Goal: Check status: Check status

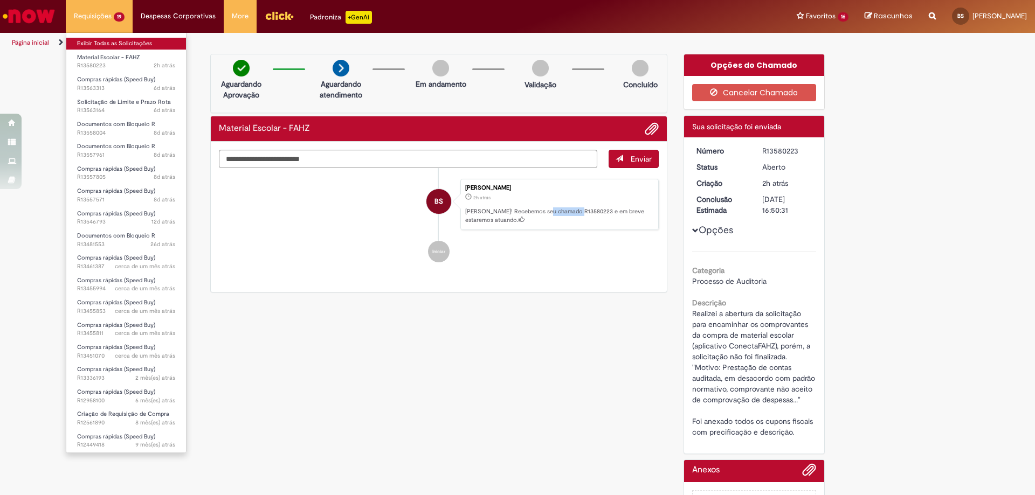
scroll to position [53, 0]
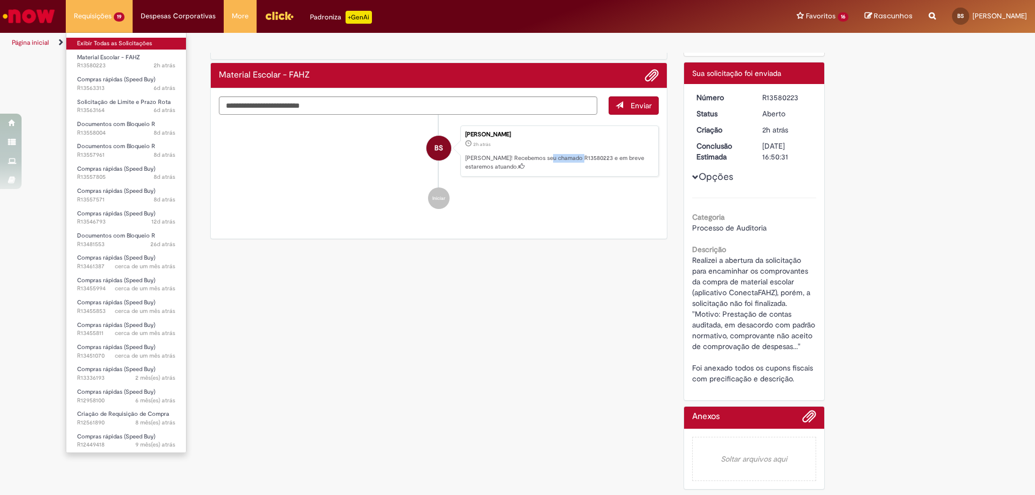
click at [127, 41] on link "Exibir Todas as Solicitações" at bounding box center [126, 44] width 120 height 12
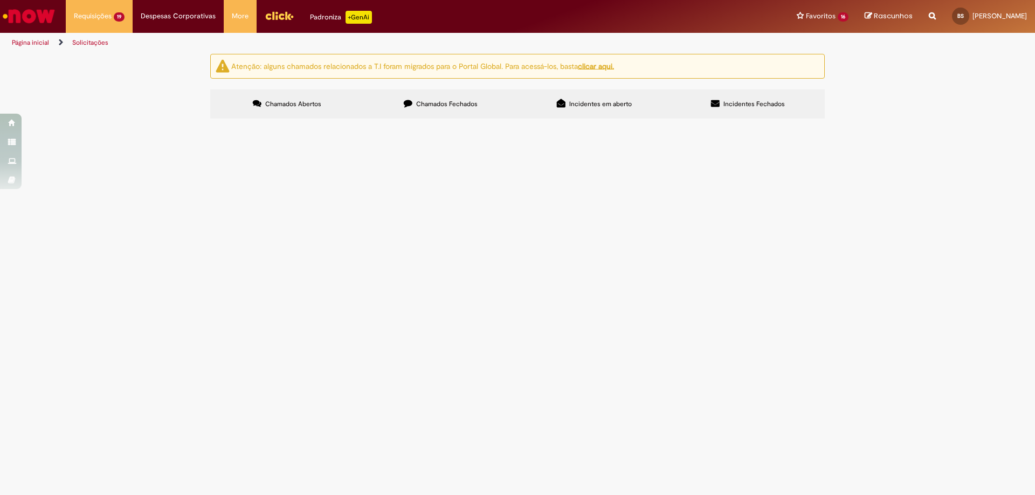
click at [416, 98] on label "Chamados Fechados" at bounding box center [441, 103] width 154 height 29
click at [269, 99] on label "Chamados Abertos" at bounding box center [287, 103] width 154 height 29
click at [0, 0] on span "Solciito P.O Sapore - AGUDOS 24/09" at bounding box center [0, 0] width 0 height 0
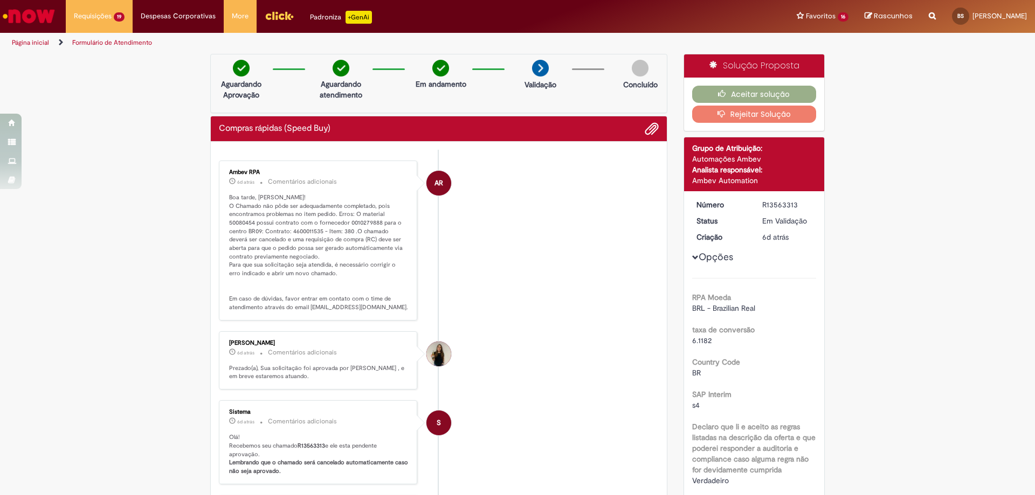
click at [539, 332] on li "[PERSON_NAME] 6d atrás 6 dias atrás Comentários adicionais Prezado(a), Sua soli…" at bounding box center [439, 360] width 440 height 59
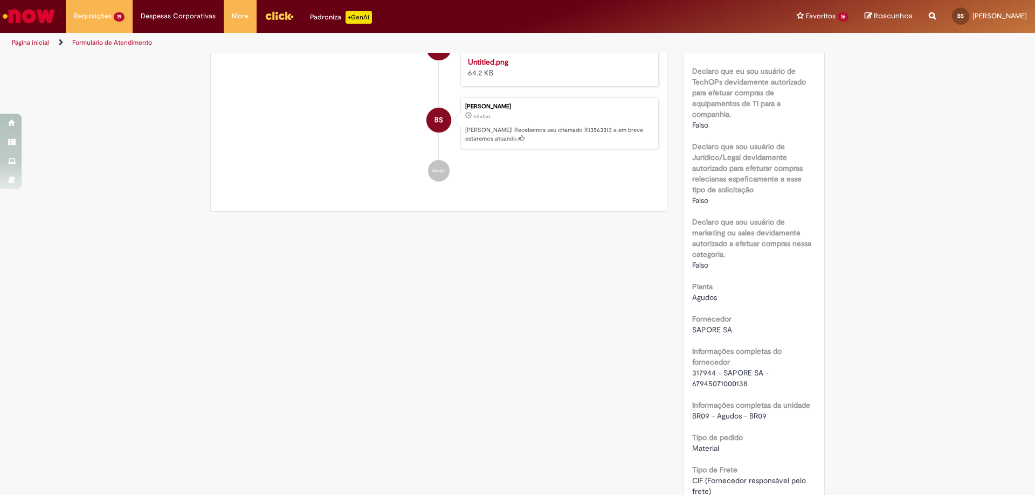
scroll to position [808, 0]
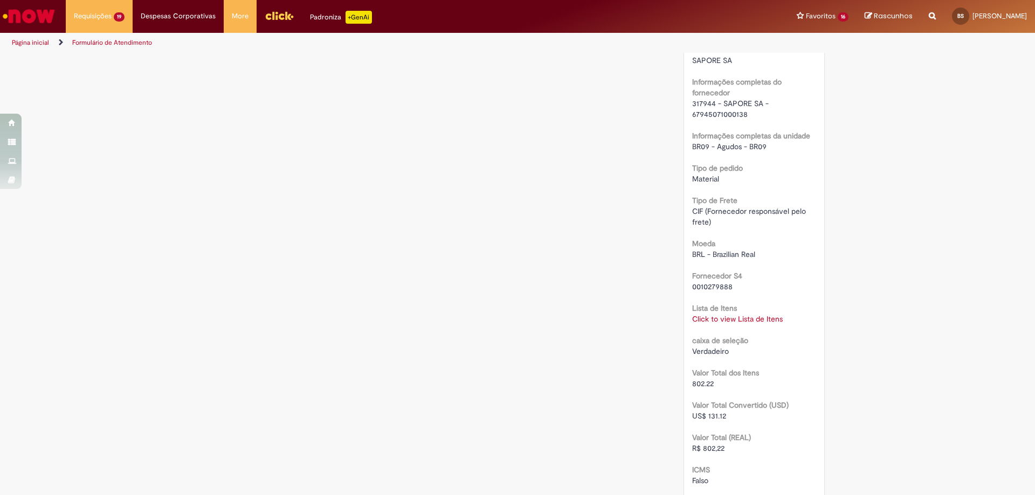
click at [731, 318] on link "Click to view Lista de Itens" at bounding box center [737, 319] width 91 height 10
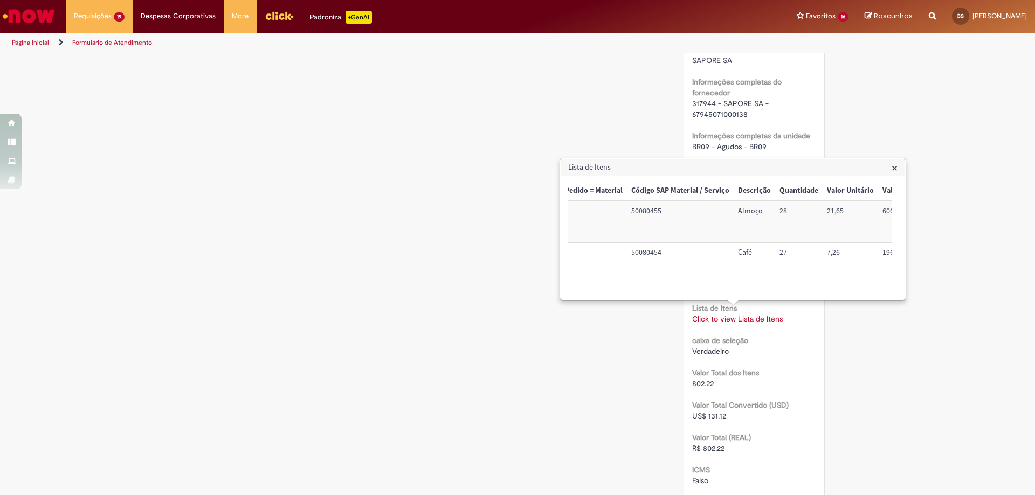
scroll to position [0, 78]
drag, startPoint x: 674, startPoint y: 298, endPoint x: 657, endPoint y: 268, distance: 34.0
click at [657, 268] on tr "Sim 50080454 Café 27 7,26 196,02 Nacional: Alíquota ICMS 0%,7%, 12% ou 18% 2106…" at bounding box center [873, 263] width 767 height 41
click at [895, 171] on span "×" at bounding box center [894, 168] width 6 height 15
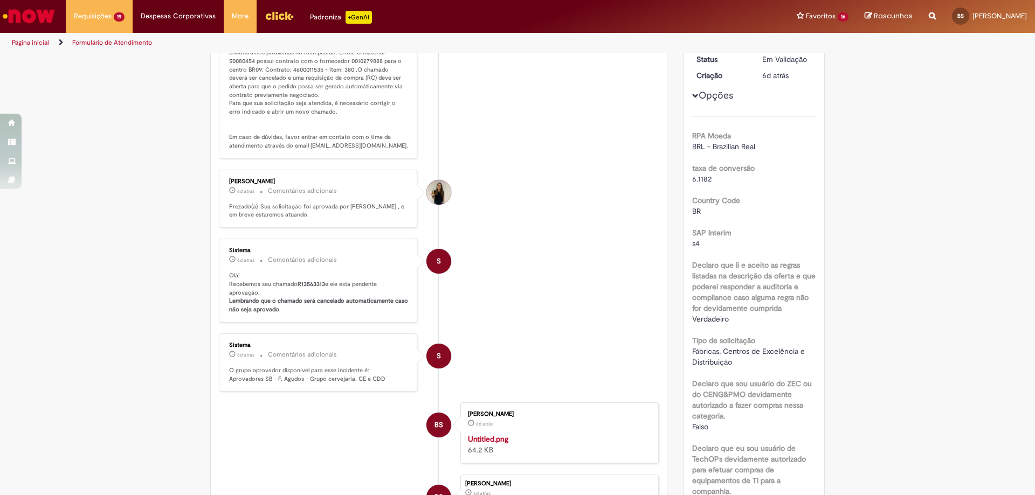
scroll to position [108, 0]
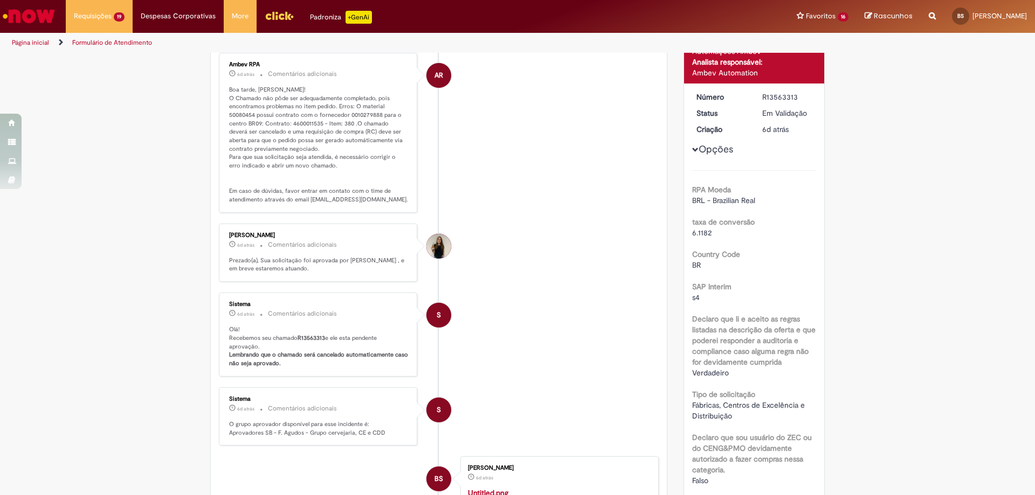
click at [298, 121] on p "Boa tarde, [PERSON_NAME]! O Chamado não pôde ser adequadamente completado, pois…" at bounding box center [318, 145] width 179 height 119
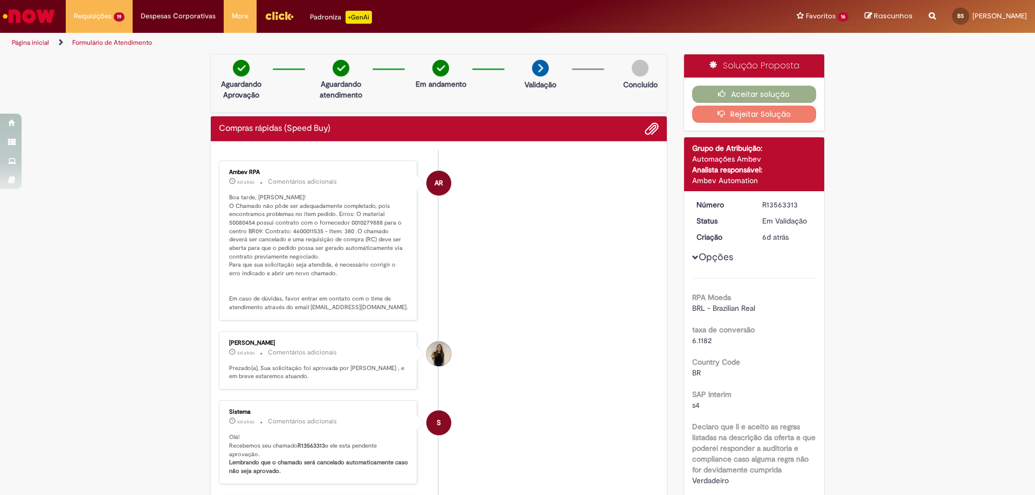
click at [446, 356] on div "Natali Fernanda Garcia Alonso" at bounding box center [438, 354] width 25 height 25
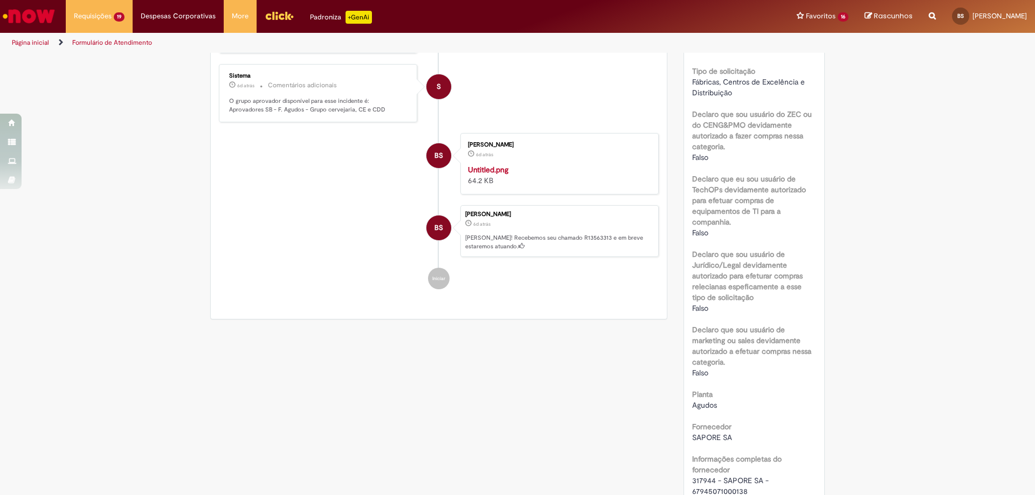
scroll to position [593, 0]
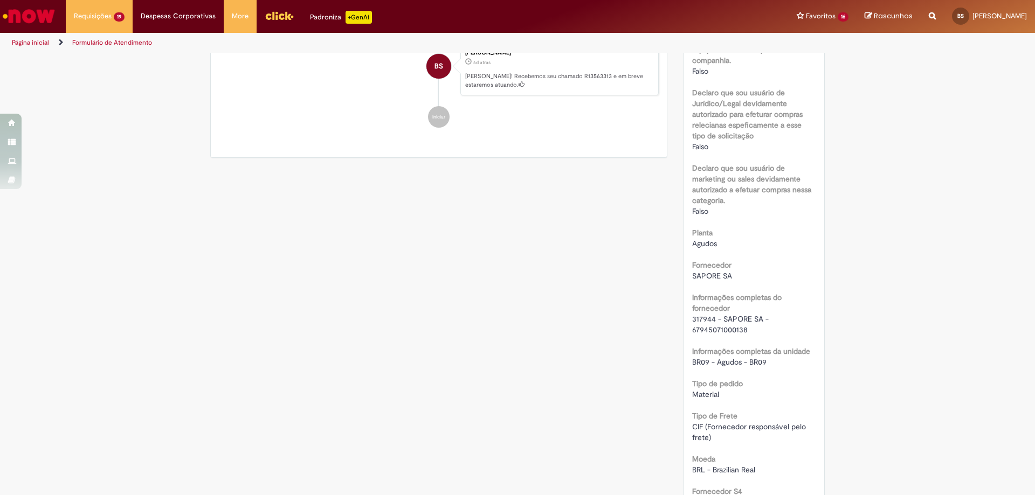
click at [704, 320] on span "317944 - SAPORE SA - 67945071000138" at bounding box center [731, 324] width 79 height 20
copy span "317944"
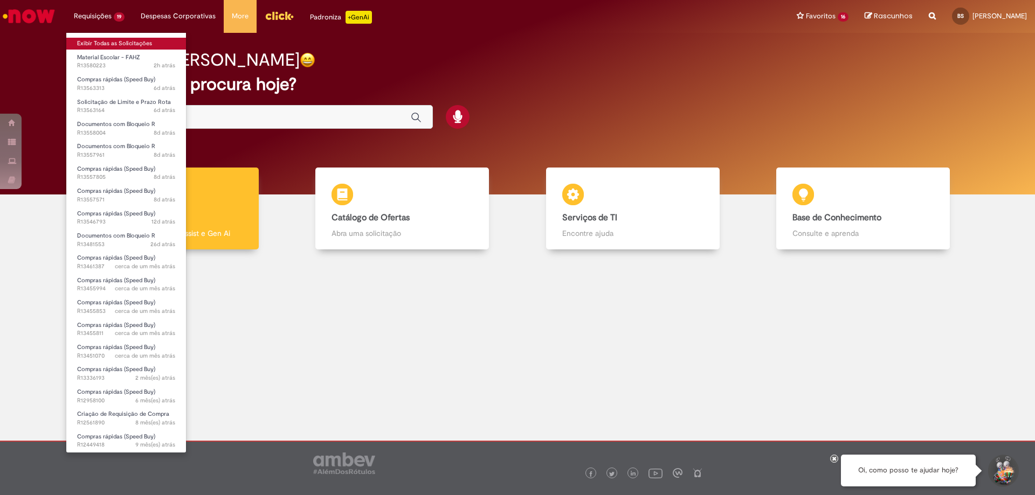
click at [140, 40] on link "Exibir Todas as Solicitações" at bounding box center [126, 44] width 120 height 12
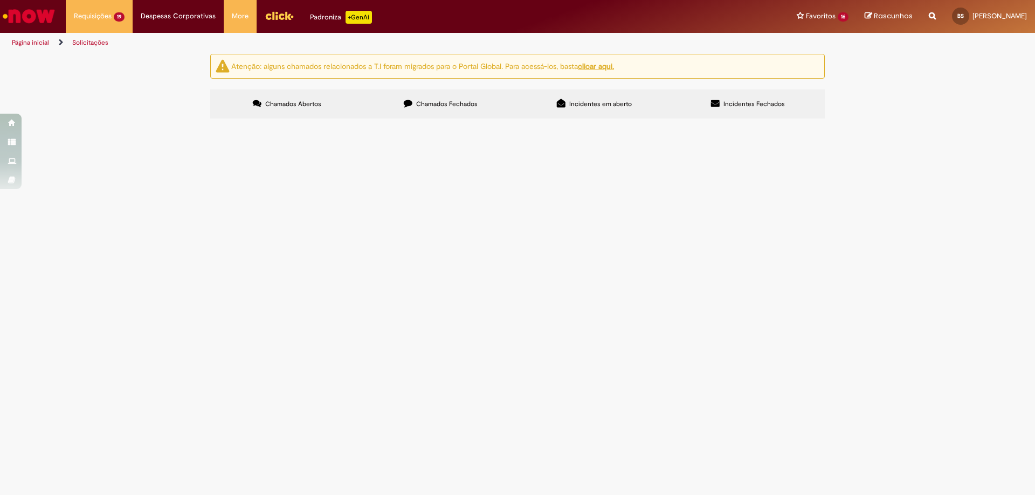
click at [443, 102] on span "Chamados Fechados" at bounding box center [446, 104] width 61 height 9
click at [0, 0] on input "Pesquisar" at bounding box center [0, 0] width 0 height 0
type input "******"
click at [0, 0] on button "Pesquisar" at bounding box center [0, 0] width 0 height 0
type input "******"
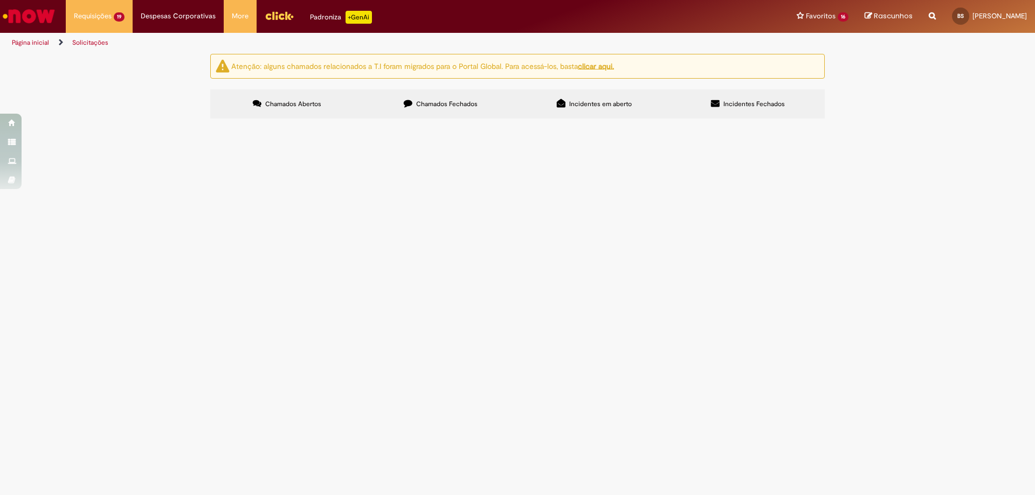
click at [0, 0] on span "Pesquisar" at bounding box center [0, 0] width 0 height 0
click at [0, 0] on span "Compras rápidas (Speed Buy)" at bounding box center [0, 0] width 0 height 0
click at [0, 0] on span "P.O SAPORE" at bounding box center [0, 0] width 0 height 0
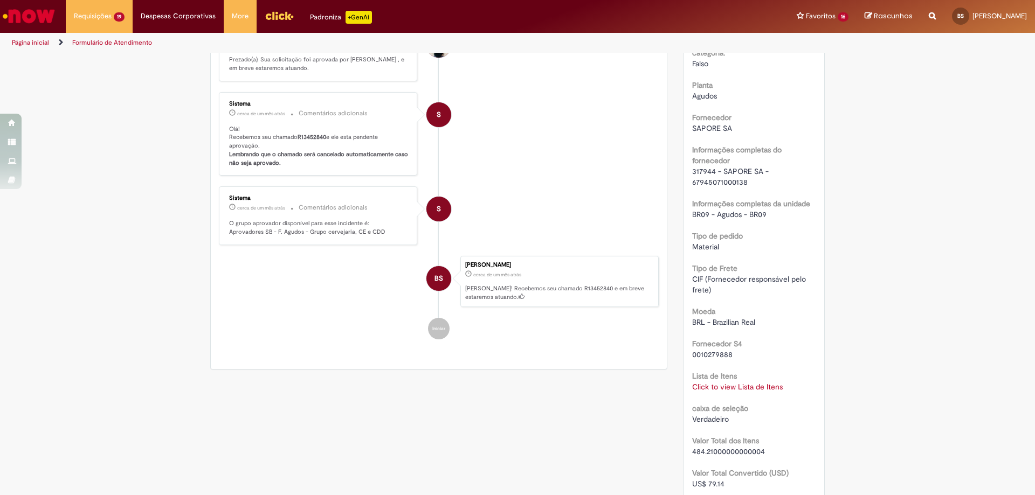
scroll to position [762, 0]
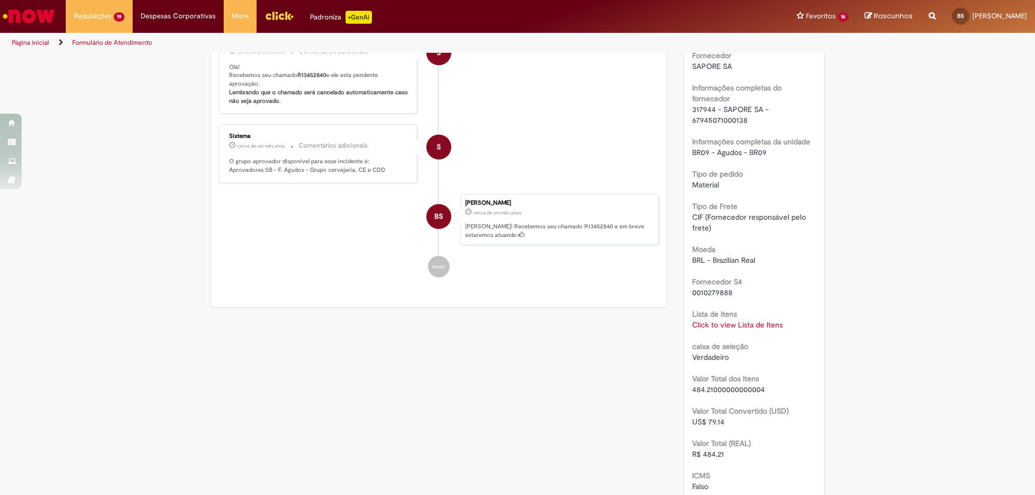
click at [720, 388] on span "484.21000000000004" at bounding box center [728, 390] width 73 height 10
click at [733, 326] on link "Click to view Lista de Itens" at bounding box center [737, 325] width 91 height 10
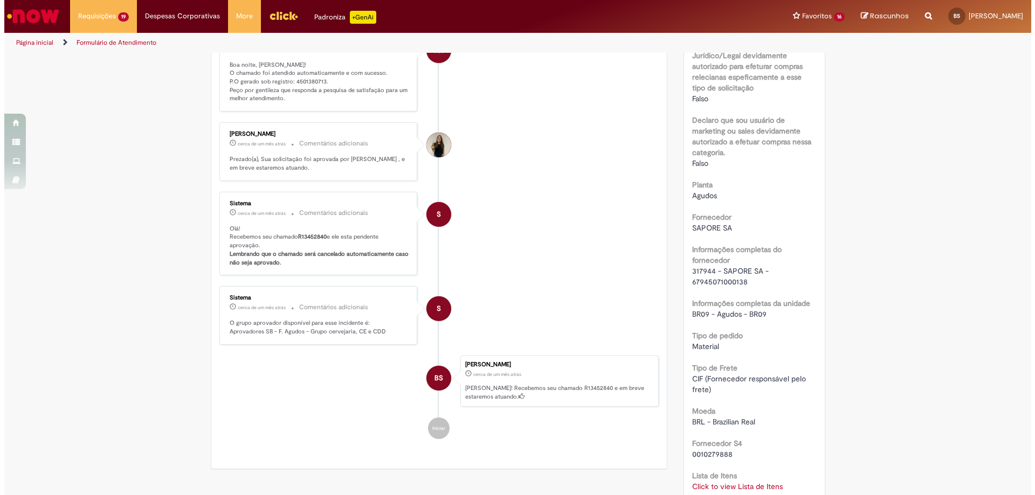
scroll to position [655, 0]
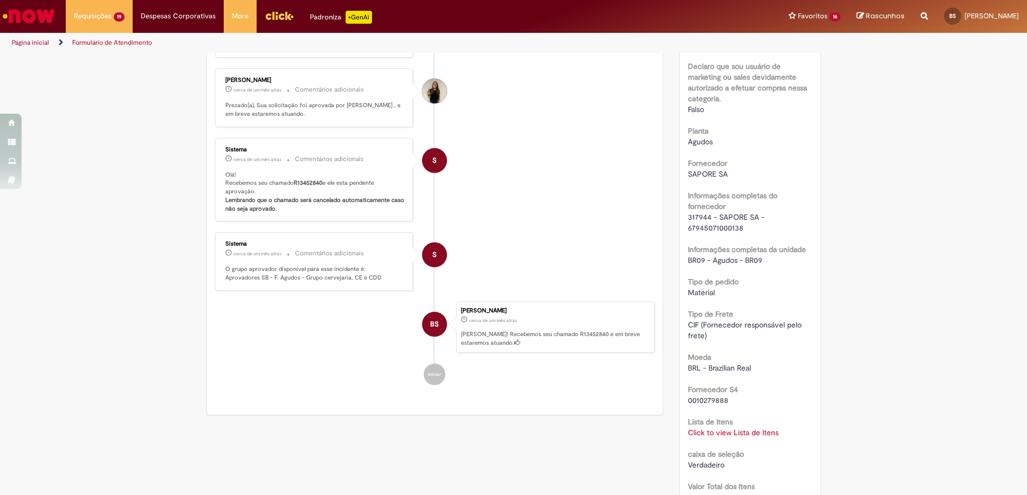
drag, startPoint x: 706, startPoint y: 434, endPoint x: 702, endPoint y: 431, distance: 5.8
click at [706, 433] on link "Click to view Lista de Itens" at bounding box center [733, 433] width 91 height 10
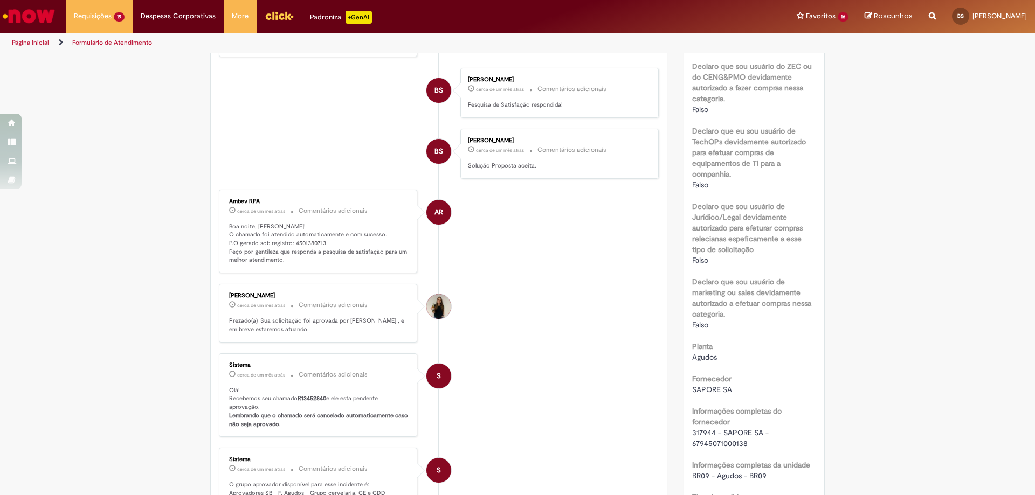
scroll to position [762, 0]
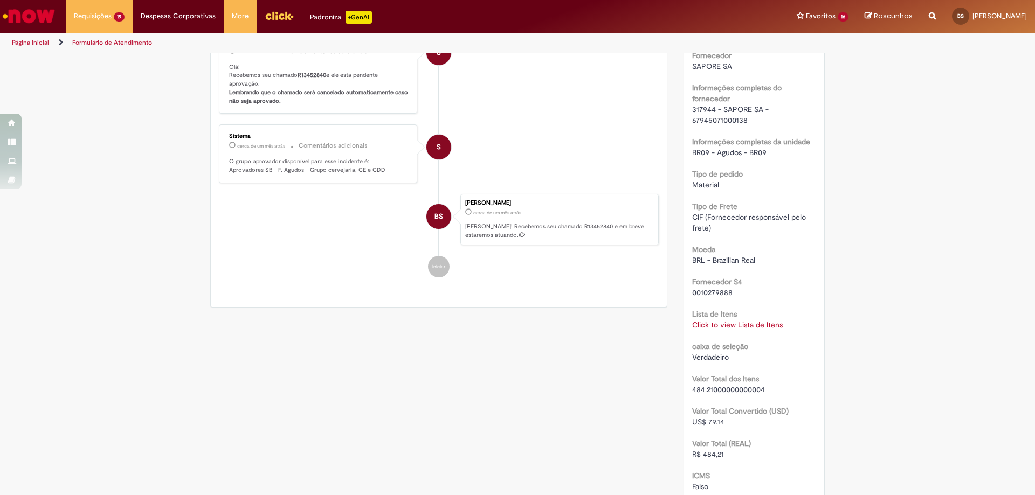
click at [722, 327] on link "Click to view Lista de Itens" at bounding box center [737, 325] width 91 height 10
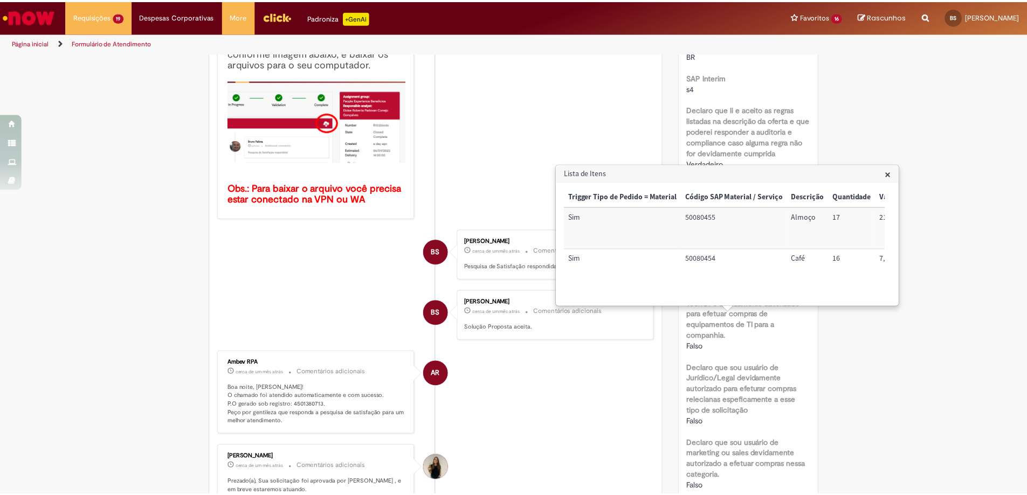
scroll to position [331, 0]
